Goal: Navigation & Orientation: Go to known website

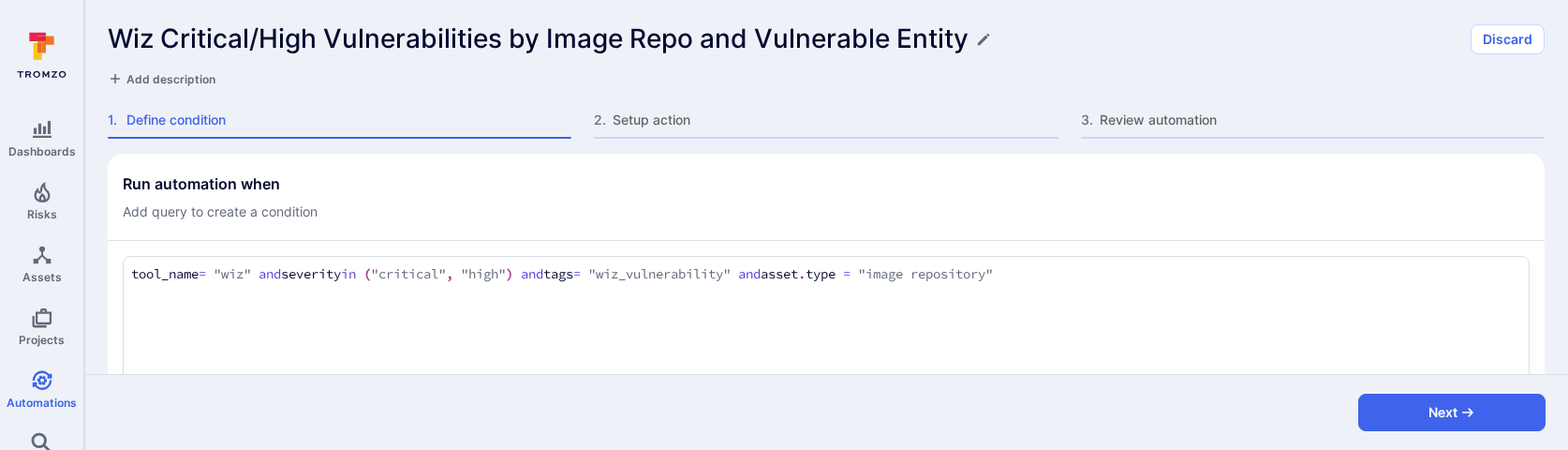
scroll to position [37, 0]
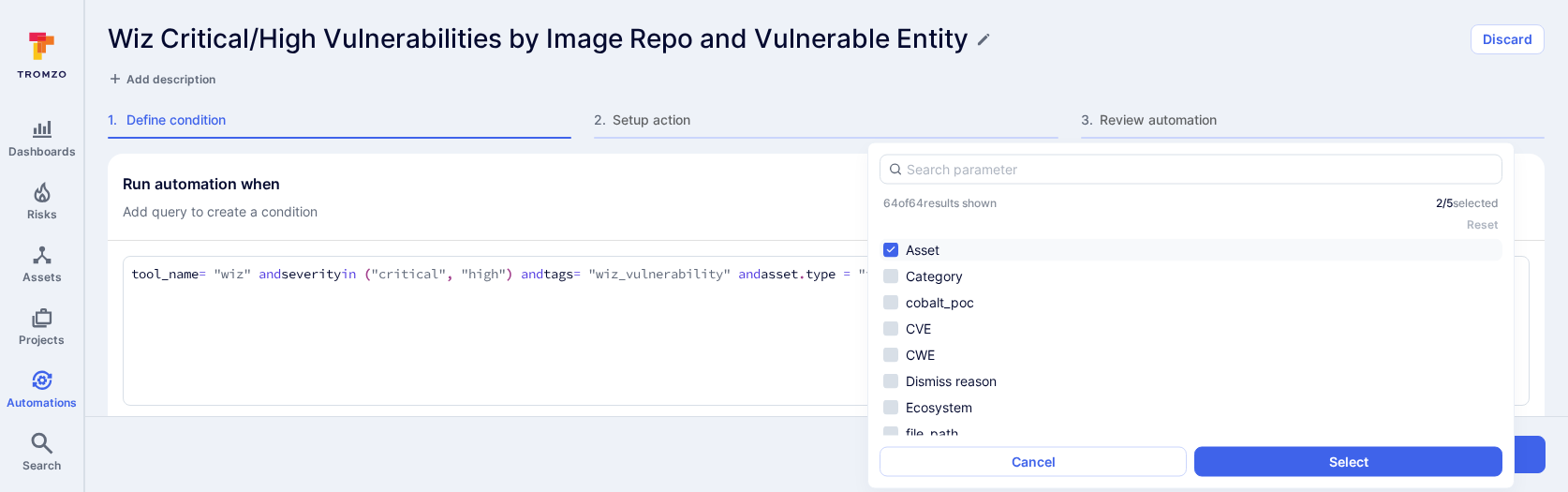
scroll to position [1100, 0]
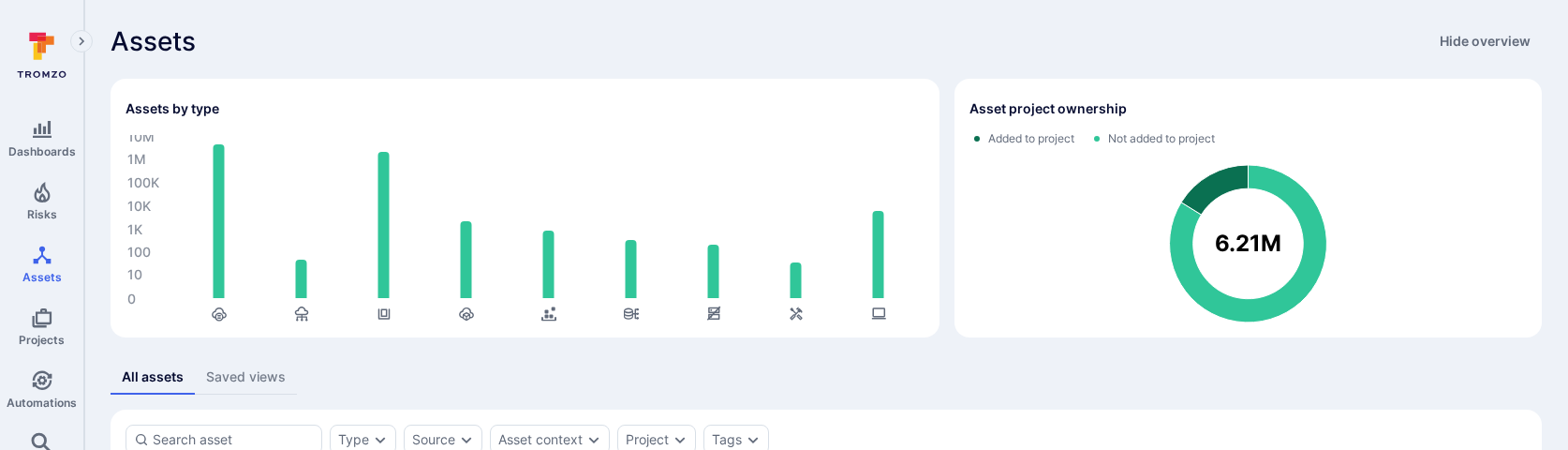
scroll to position [244, 0]
